Goal: Check status: Check status

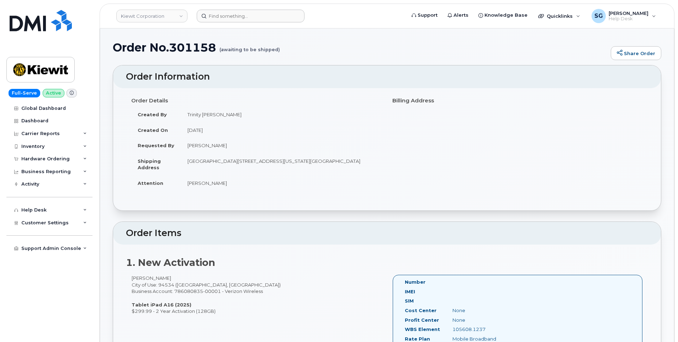
scroll to position [249, 0]
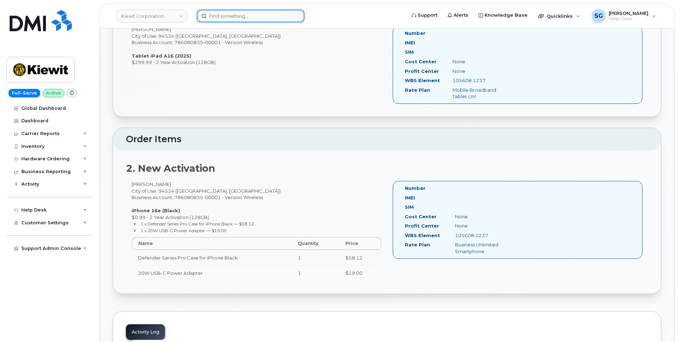
click at [236, 17] on input at bounding box center [251, 16] width 108 height 13
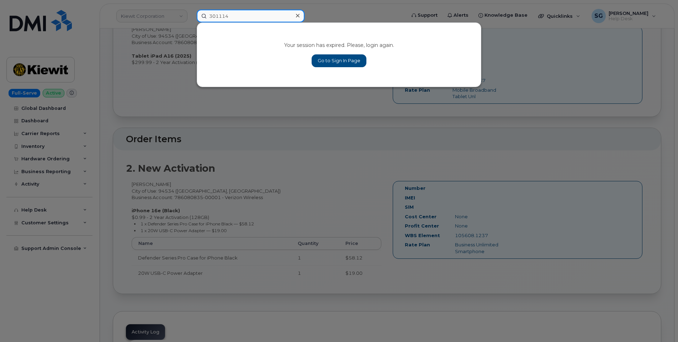
type input "301114"
drag, startPoint x: 348, startPoint y: 66, endPoint x: 360, endPoint y: 71, distance: 13.4
click at [348, 66] on link "Go to Sign In Page" at bounding box center [339, 60] width 55 height 13
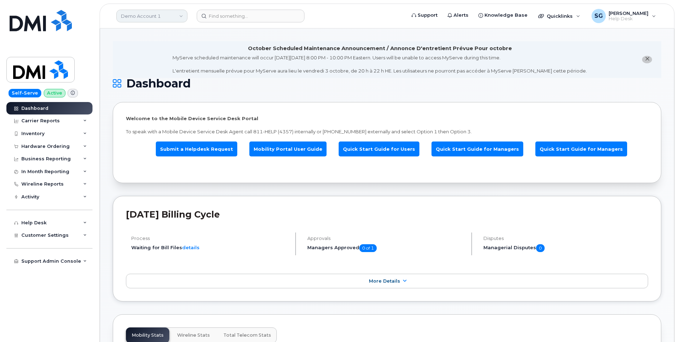
click at [143, 17] on link "Demo Account 1" at bounding box center [151, 16] width 71 height 13
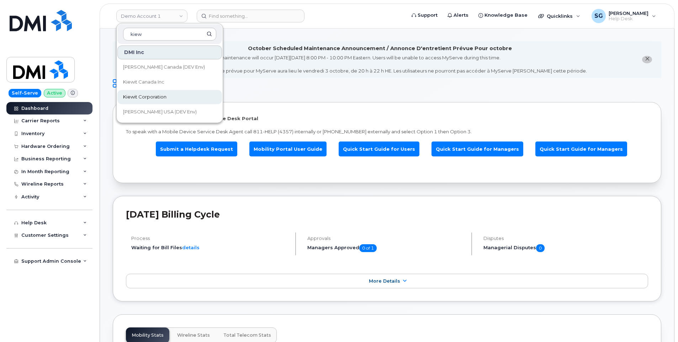
type input "kiew"
click at [173, 93] on link "Kiewit Corporation" at bounding box center [169, 97] width 105 height 14
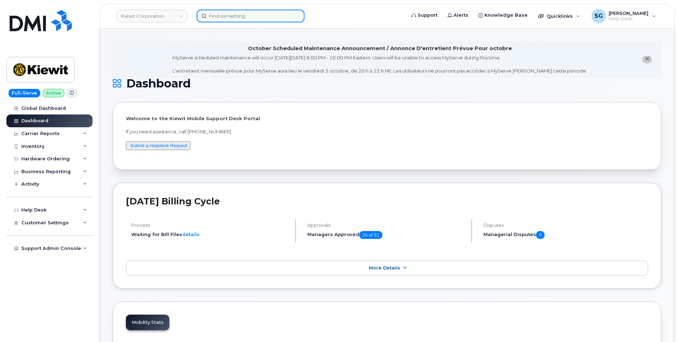
click at [240, 16] on input at bounding box center [251, 16] width 108 height 13
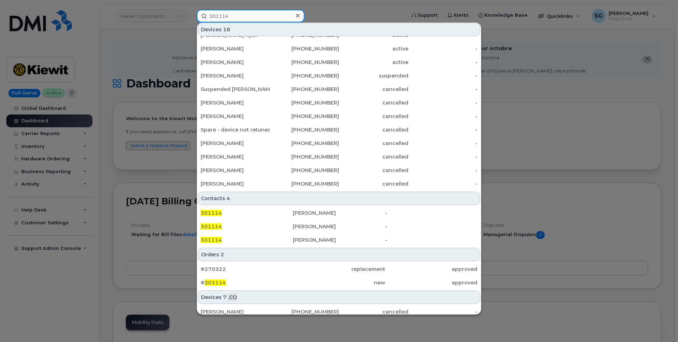
scroll to position [142, 0]
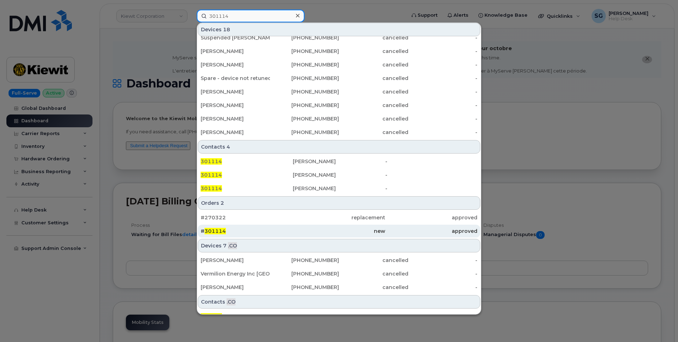
type input "301114"
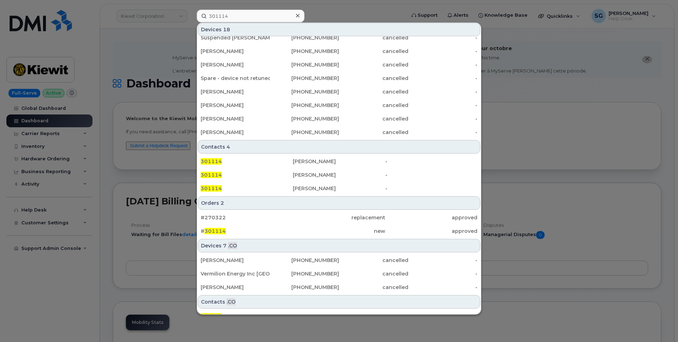
drag, startPoint x: 265, startPoint y: 234, endPoint x: 676, endPoint y: 275, distance: 413.3
click at [265, 234] on div "# 301114" at bounding box center [247, 231] width 92 height 7
